Goal: Entertainment & Leisure: Consume media (video, audio)

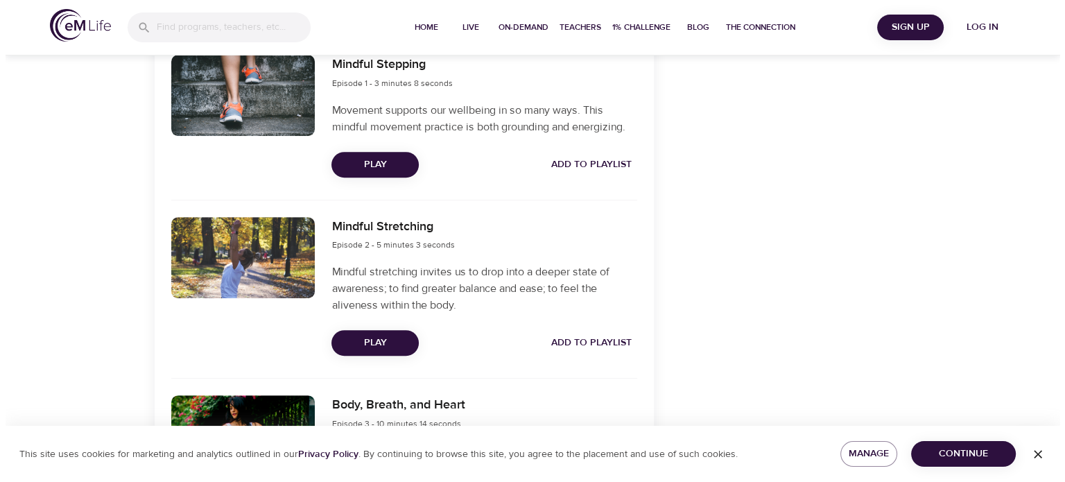
scroll to position [555, 0]
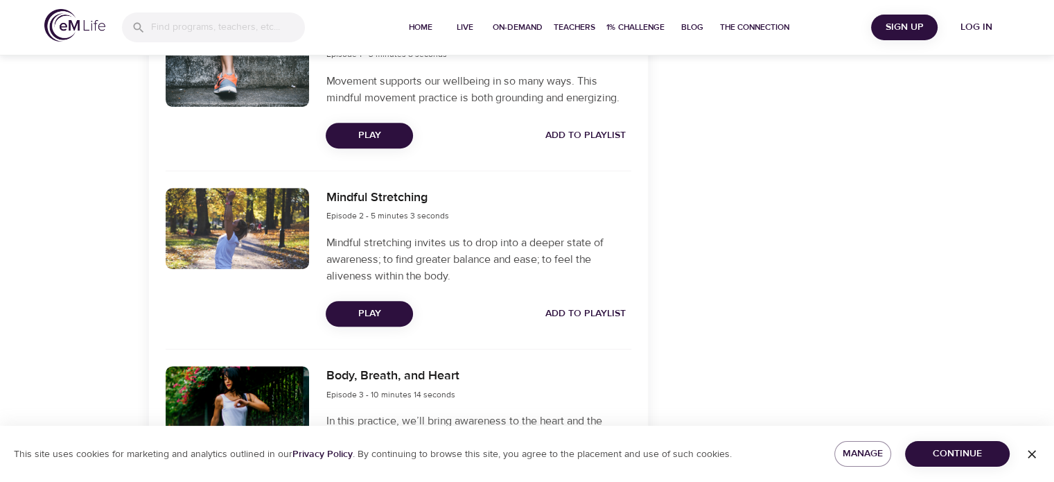
click at [352, 311] on span "Play" at bounding box center [369, 313] width 65 height 17
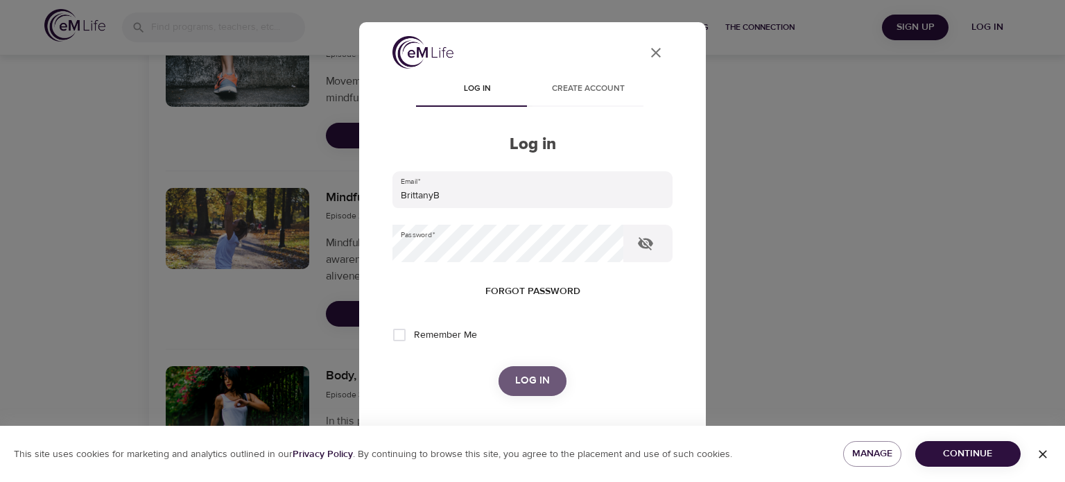
click at [543, 385] on span "Log in" at bounding box center [532, 381] width 35 height 18
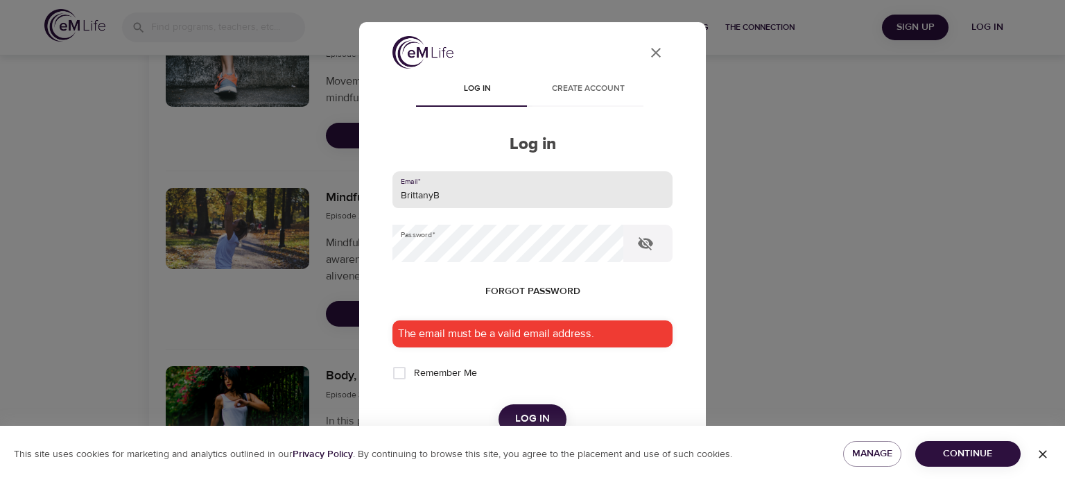
drag, startPoint x: 468, startPoint y: 200, endPoint x: 351, endPoint y: 192, distance: 117.5
click at [351, 192] on div "User Profile Log in Create account Log in Email   * BrittanyB Password   * Forg…" at bounding box center [532, 241] width 1065 height 482
type input "[EMAIL_ADDRESS][DOMAIN_NAME]"
click at [545, 410] on button "Log in" at bounding box center [532, 418] width 68 height 29
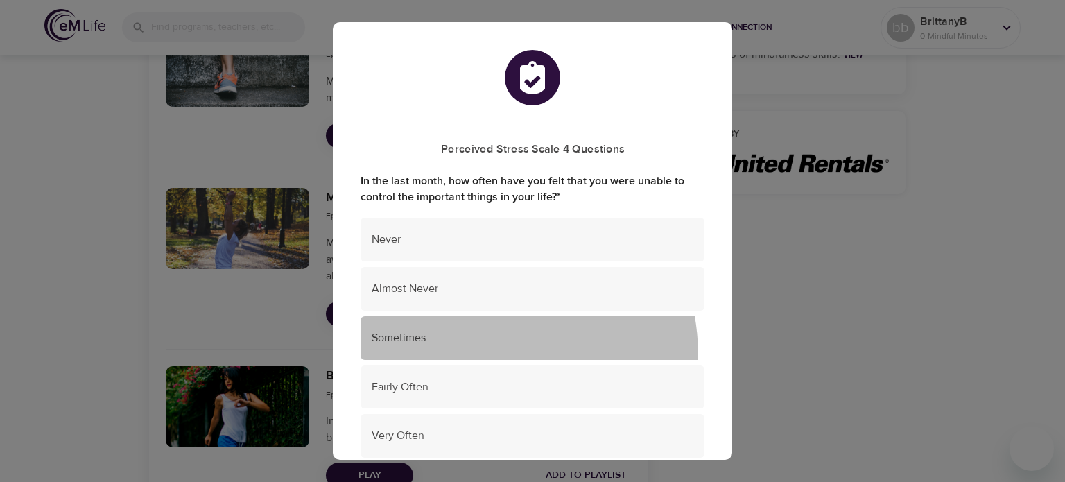
click at [470, 356] on div "Sometimes" at bounding box center [532, 338] width 344 height 44
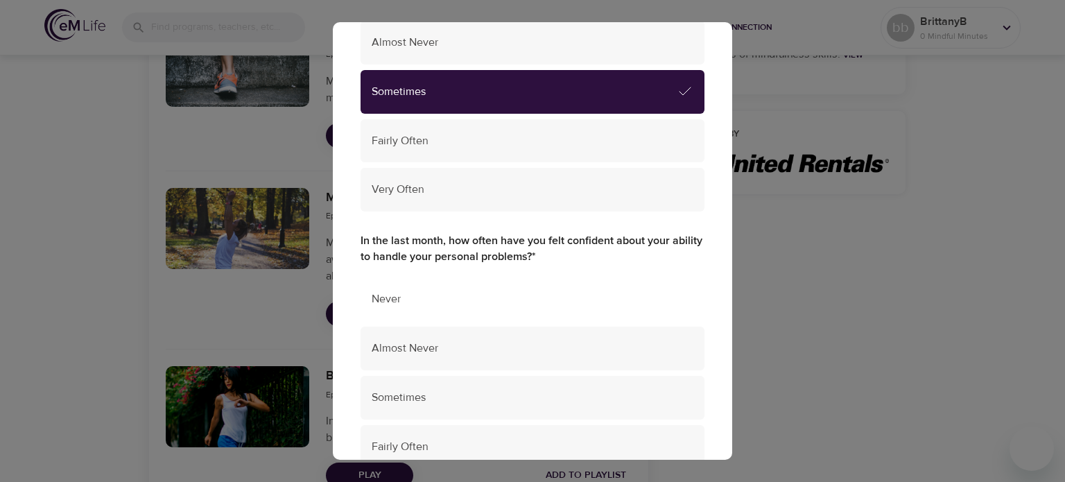
scroll to position [277, 0]
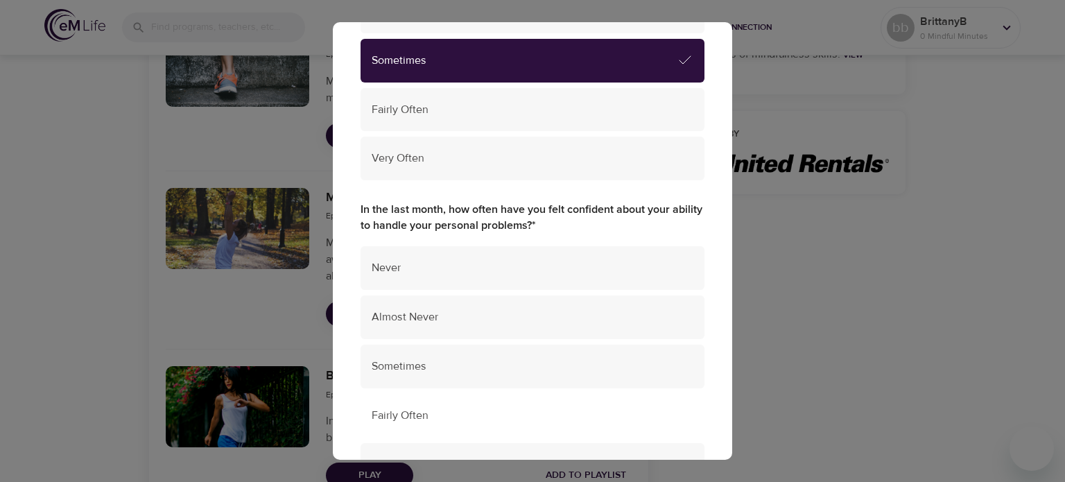
click at [461, 407] on div "Fairly Often" at bounding box center [532, 416] width 344 height 44
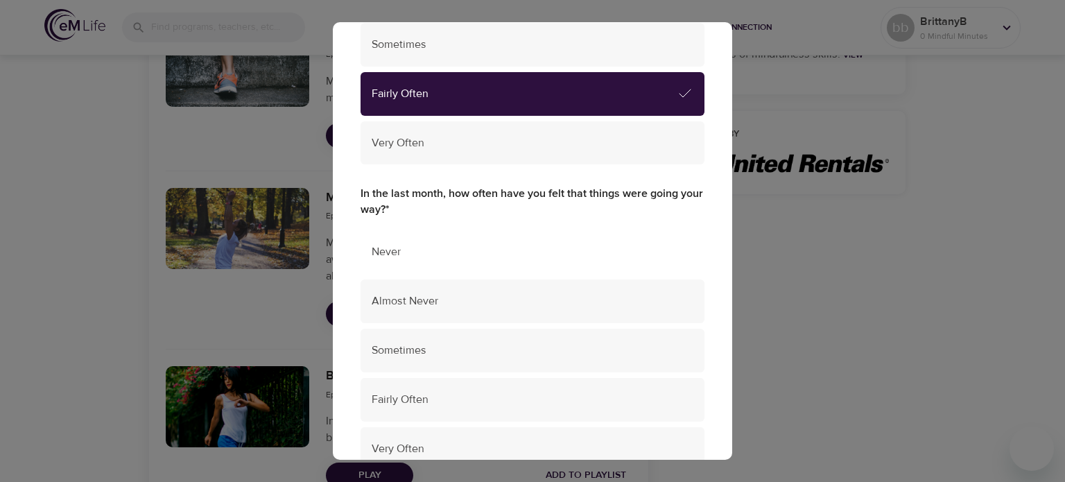
scroll to position [624, 0]
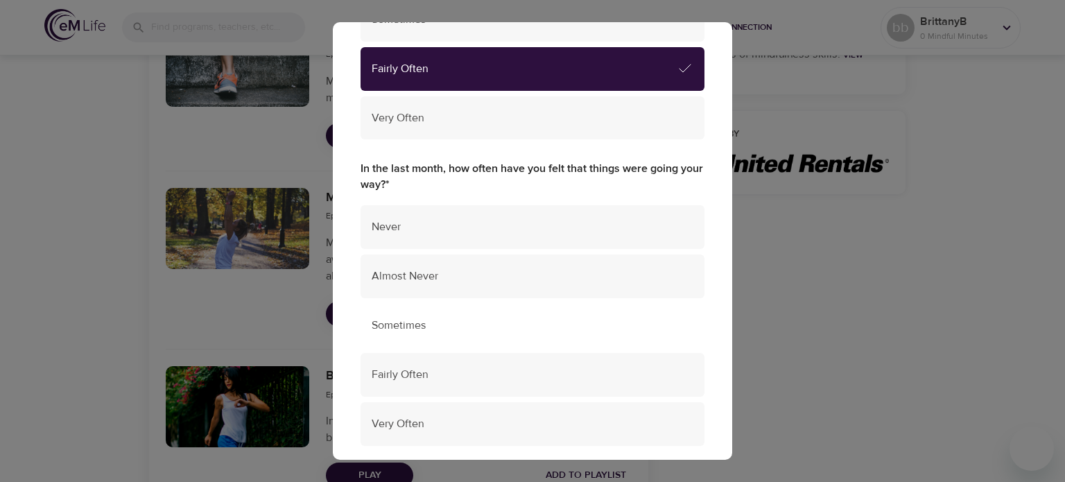
click at [494, 318] on span "Sometimes" at bounding box center [533, 326] width 322 height 16
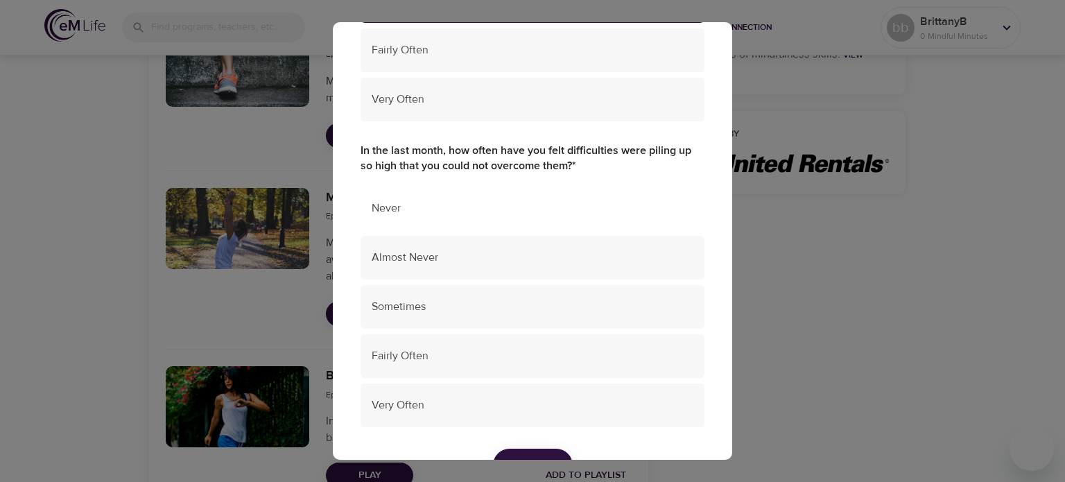
scroll to position [971, 0]
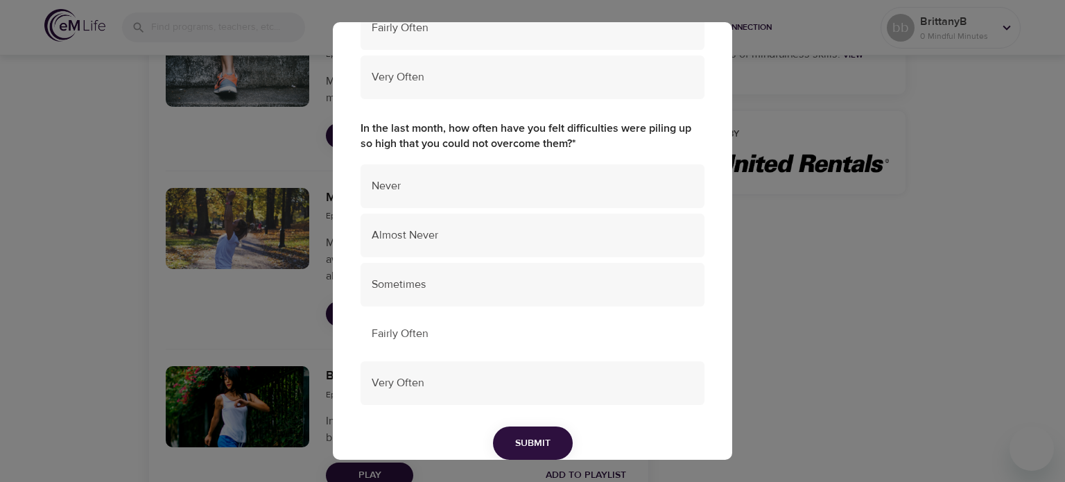
click at [525, 339] on span "Fairly Often" at bounding box center [533, 334] width 322 height 16
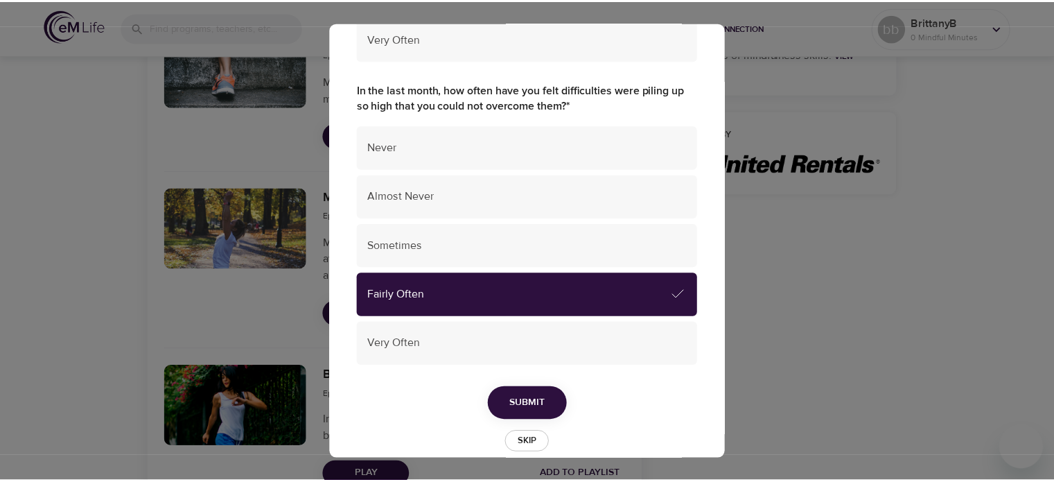
scroll to position [1030, 0]
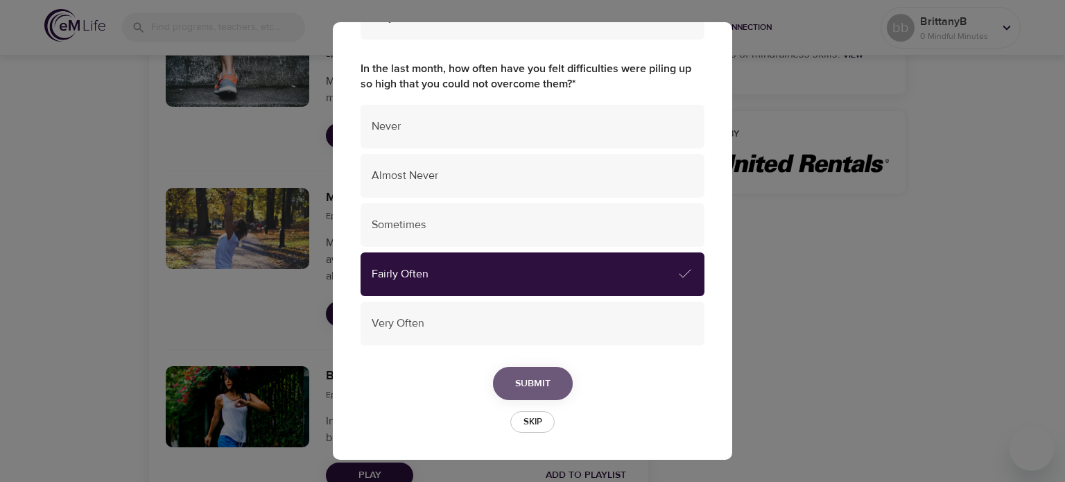
click at [535, 376] on span "Submit" at bounding box center [532, 383] width 35 height 17
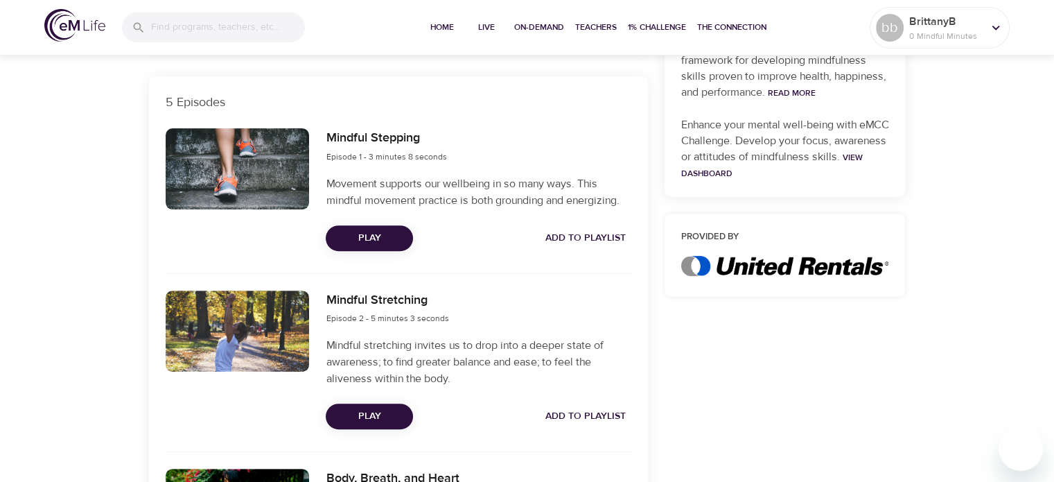
scroll to position [485, 0]
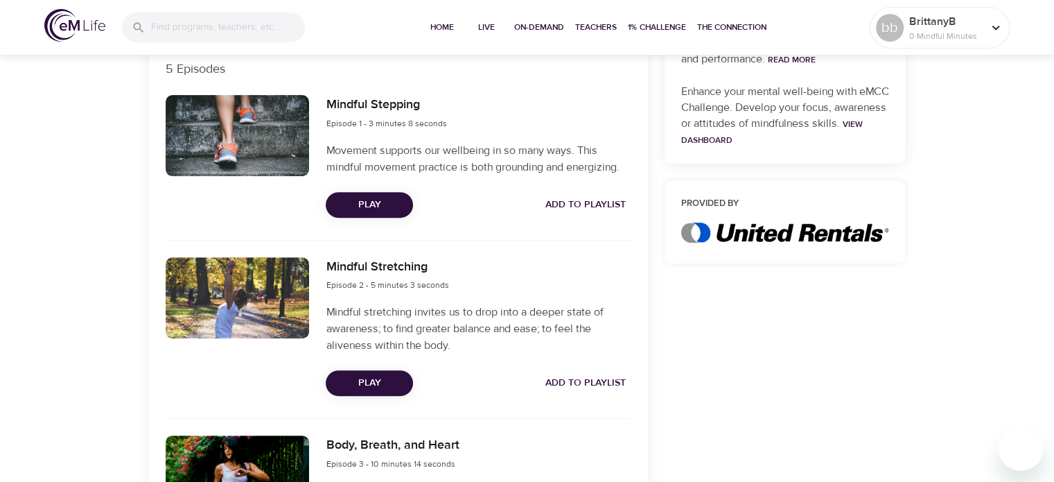
click at [377, 379] on span "Play" at bounding box center [369, 382] width 65 height 17
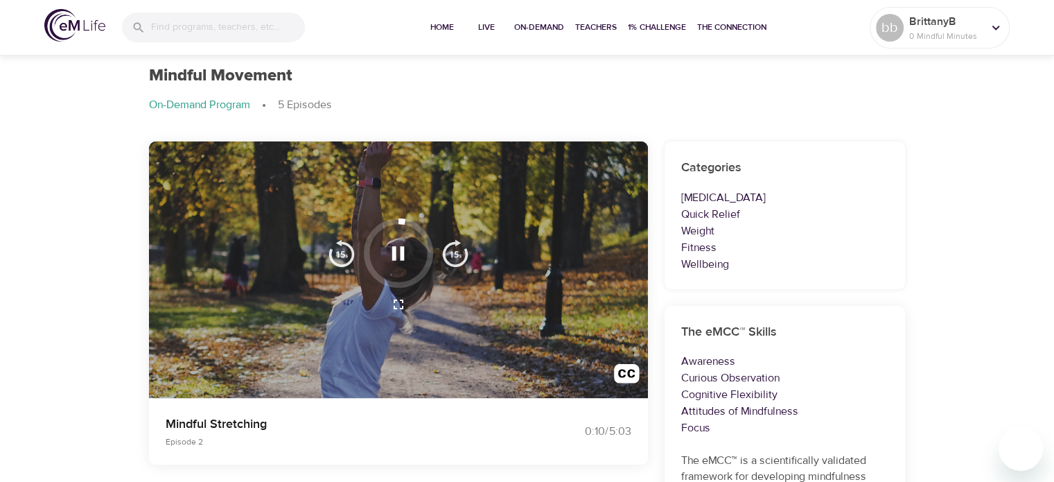
scroll to position [0, 0]
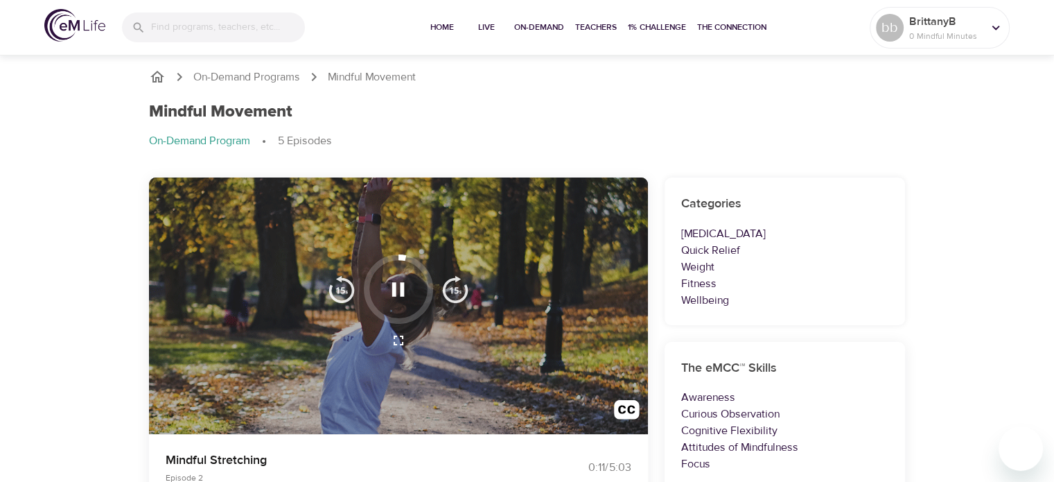
click at [410, 295] on icon "button" at bounding box center [398, 289] width 24 height 24
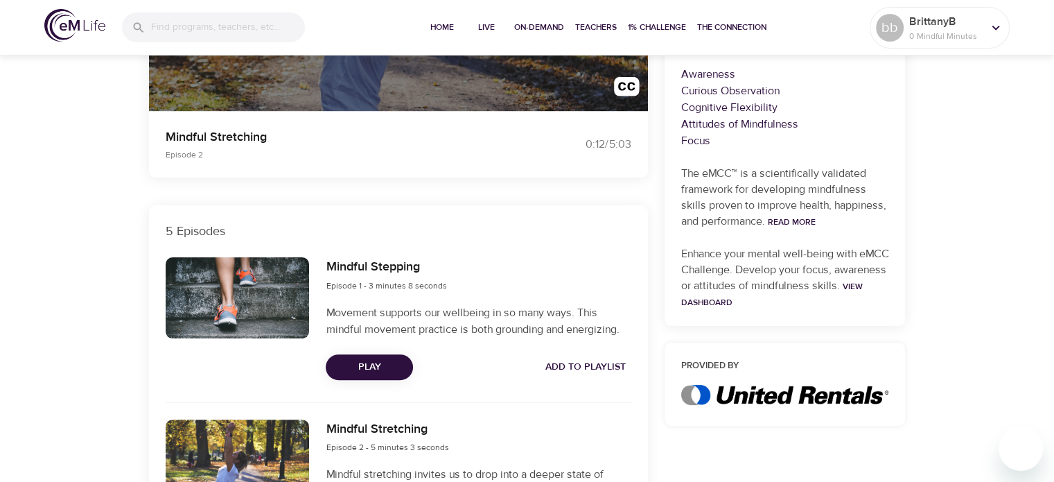
scroll to position [208, 0]
